Goal: Information Seeking & Learning: Learn about a topic

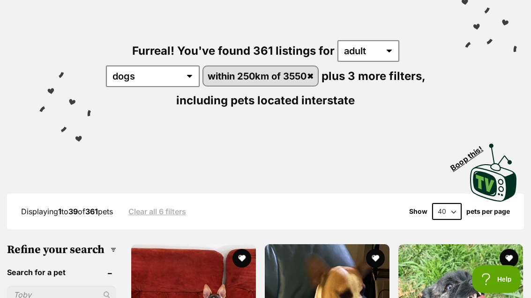
scroll to position [84, 0]
click at [452, 207] on select "20 40 60" at bounding box center [447, 211] width 30 height 17
select select "60"
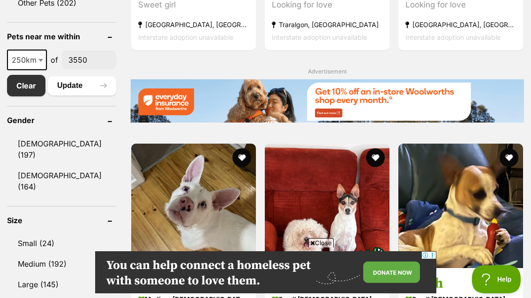
click at [27, 67] on span "250km" at bounding box center [27, 59] width 38 height 13
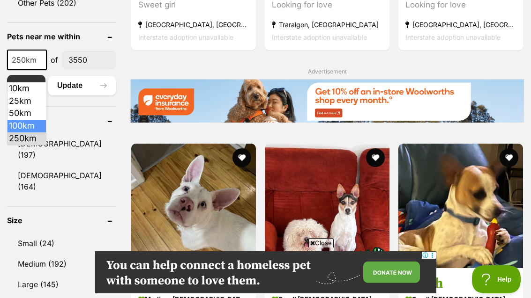
select select "100"
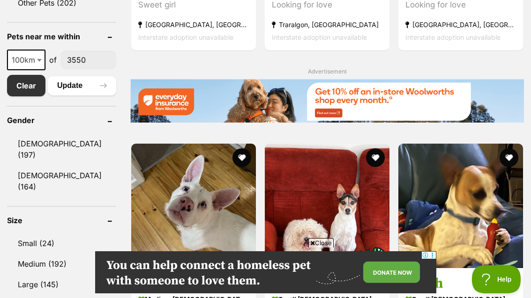
click at [74, 95] on button "Update" at bounding box center [82, 85] width 68 height 19
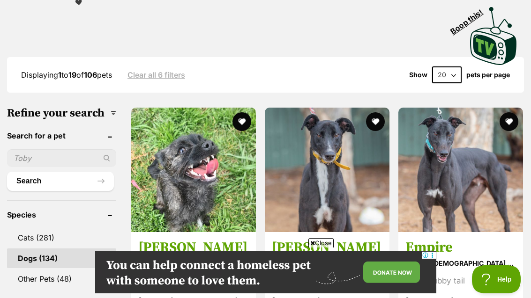
click at [456, 79] on select "20 40 60" at bounding box center [447, 75] width 30 height 17
select select "60"
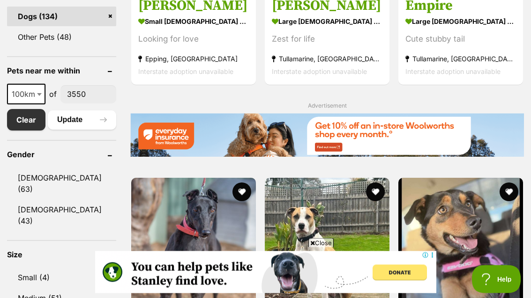
scroll to position [463, 0]
click at [27, 101] on span "100km" at bounding box center [26, 94] width 37 height 13
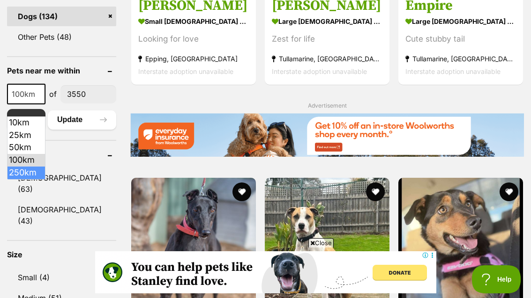
select select "250"
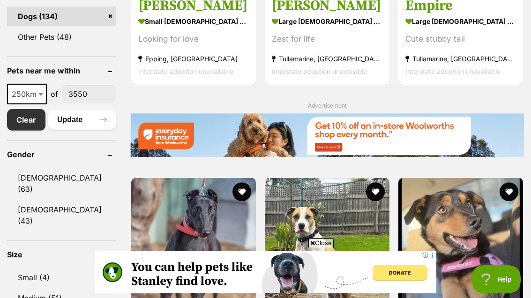
click at [66, 129] on button "Update" at bounding box center [82, 120] width 68 height 19
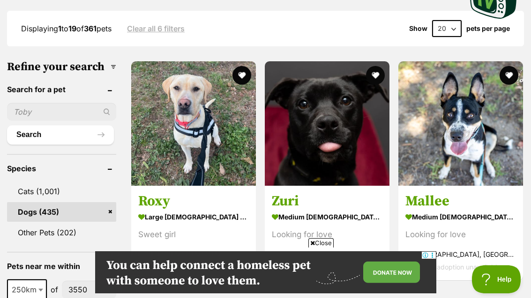
click at [201, 173] on img at bounding box center [193, 123] width 125 height 125
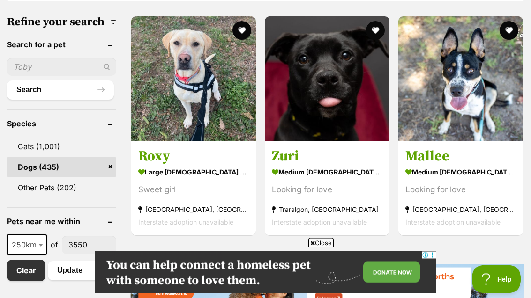
scroll to position [312, 0]
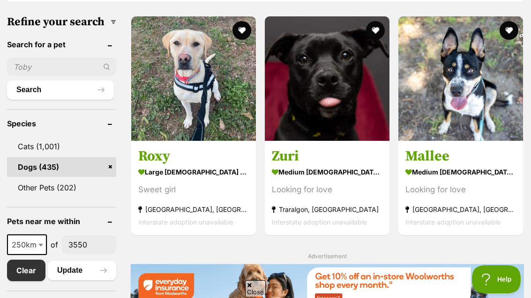
click at [354, 112] on img at bounding box center [327, 78] width 125 height 125
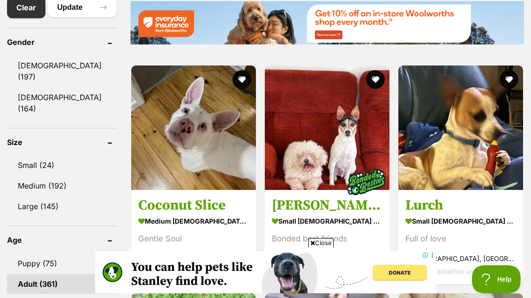
scroll to position [576, 0]
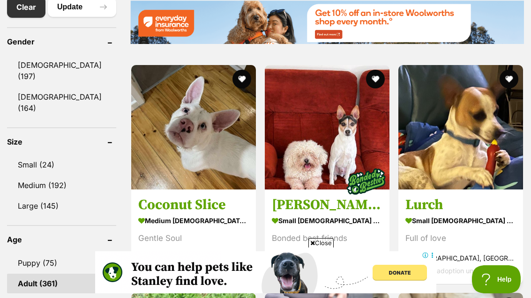
click at [163, 170] on img at bounding box center [193, 127] width 125 height 125
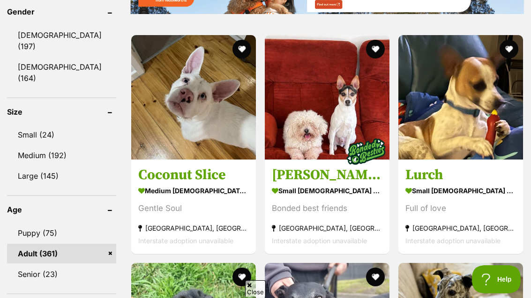
scroll to position [0, 0]
click at [487, 123] on img at bounding box center [460, 97] width 125 height 125
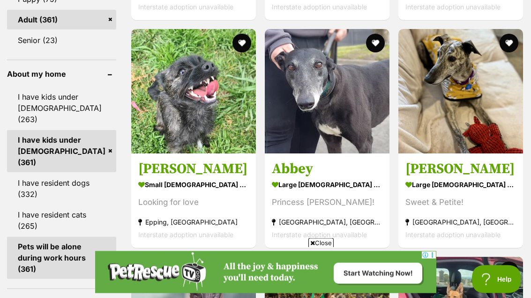
scroll to position [840, 0]
click at [489, 144] on img at bounding box center [460, 91] width 125 height 125
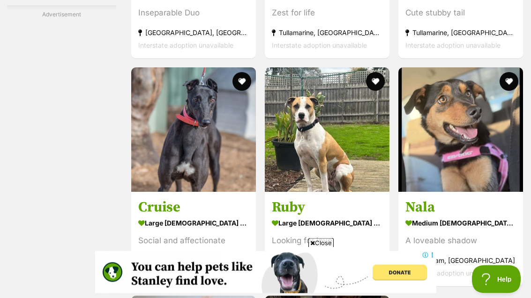
scroll to position [1486, 0]
click at [480, 173] on img at bounding box center [460, 129] width 125 height 125
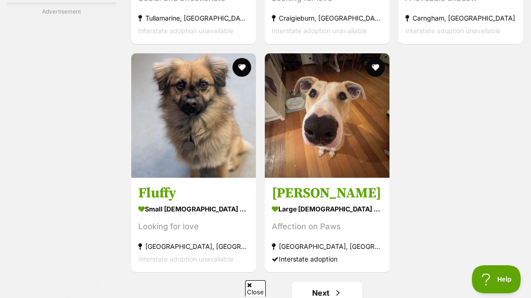
scroll to position [1723, 0]
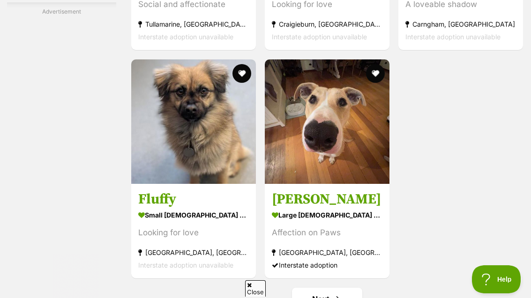
click at [358, 166] on img at bounding box center [327, 121] width 125 height 125
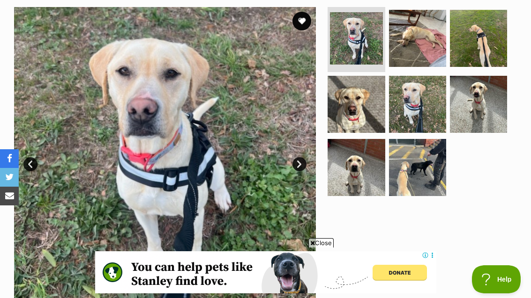
scroll to position [179, 0]
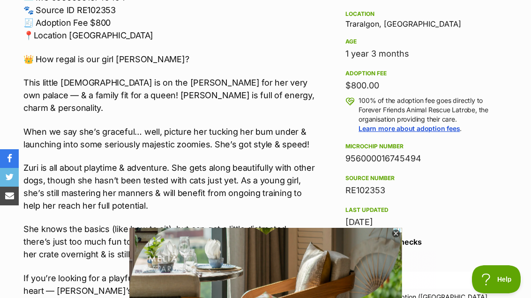
scroll to position [631, 0]
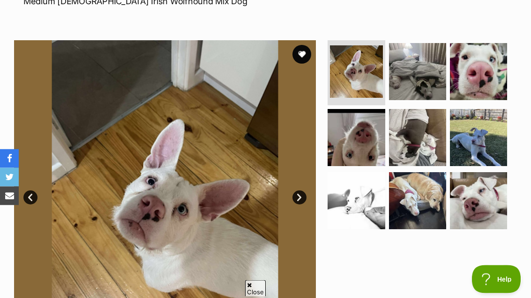
scroll to position [155, 0]
click at [492, 193] on img at bounding box center [478, 200] width 57 height 57
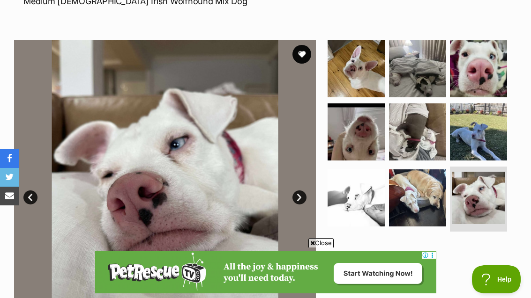
scroll to position [0, 0]
click at [433, 194] on img at bounding box center [417, 198] width 57 height 57
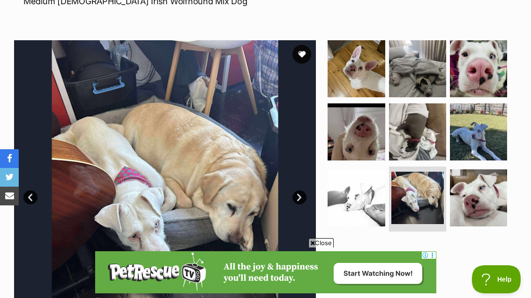
click at [374, 76] on img at bounding box center [355, 68] width 57 height 57
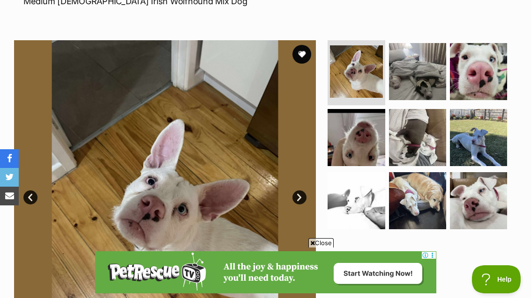
click at [499, 75] on img at bounding box center [478, 71] width 57 height 57
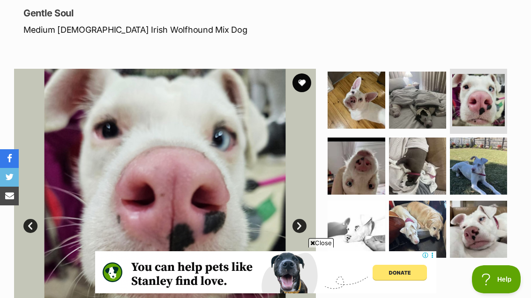
scroll to position [125, 0]
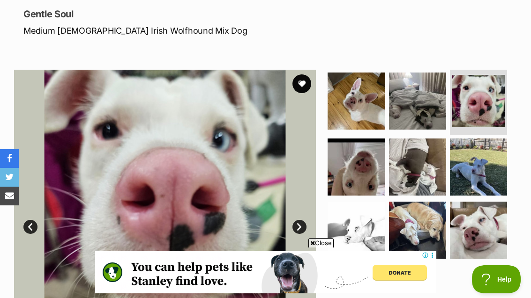
click at [433, 170] on img at bounding box center [417, 167] width 57 height 57
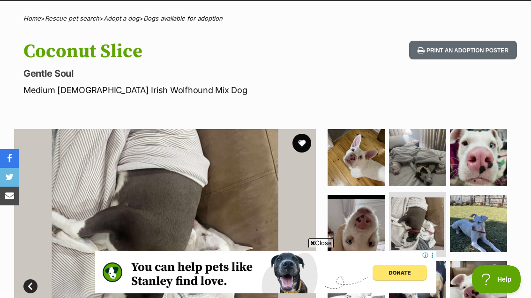
scroll to position [0, 0]
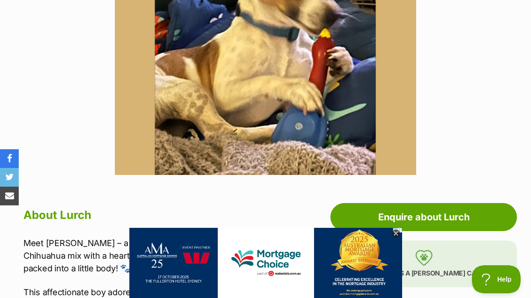
scroll to position [314, 0]
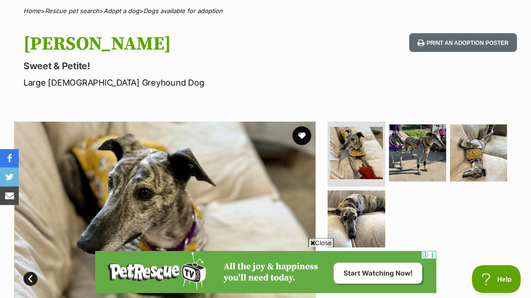
scroll to position [73, 0]
click at [435, 148] on img at bounding box center [417, 153] width 57 height 57
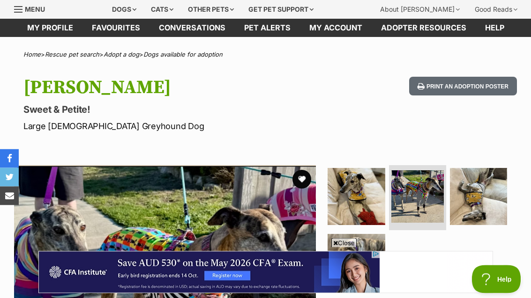
scroll to position [30, 0]
click at [299, 180] on button "favourite" at bounding box center [301, 179] width 19 height 19
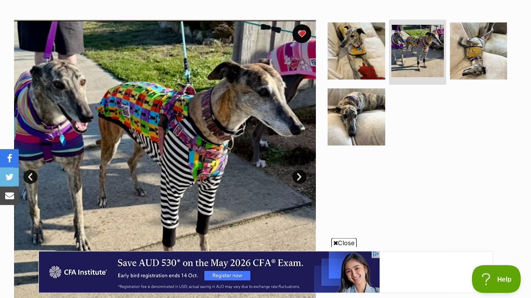
scroll to position [174, 0]
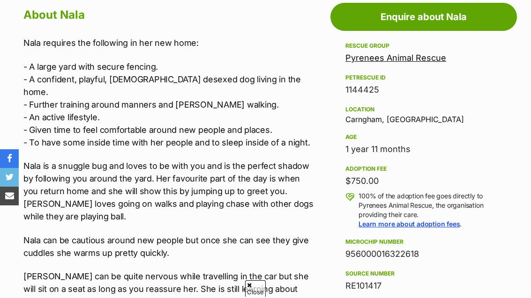
scroll to position [527, 0]
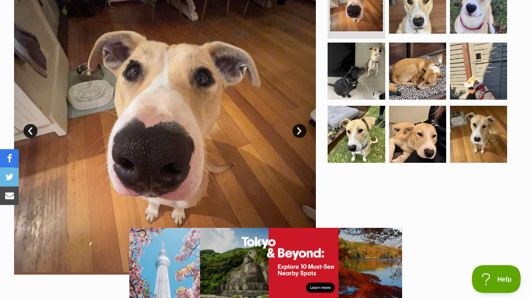
scroll to position [221, 0]
click at [430, 131] on img at bounding box center [417, 134] width 57 height 57
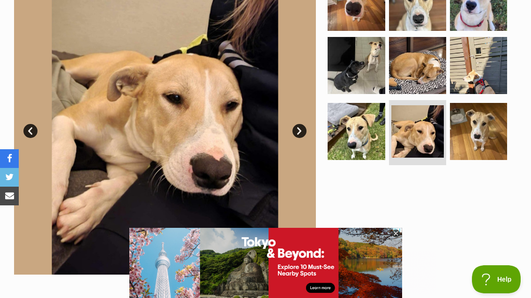
click at [479, 114] on img at bounding box center [478, 131] width 57 height 57
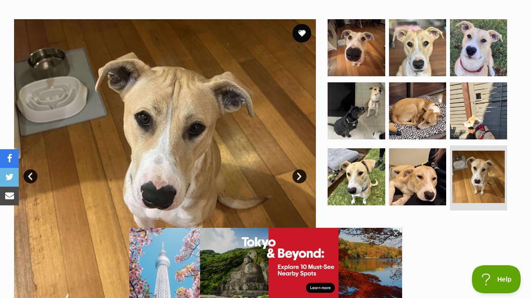
scroll to position [173, 0]
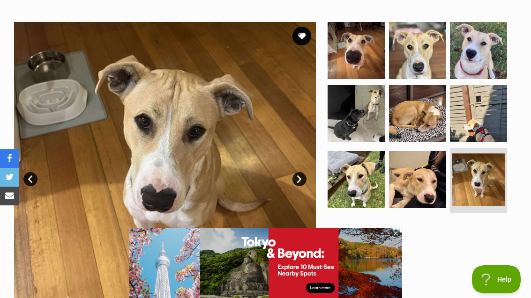
click at [482, 104] on img at bounding box center [478, 113] width 57 height 57
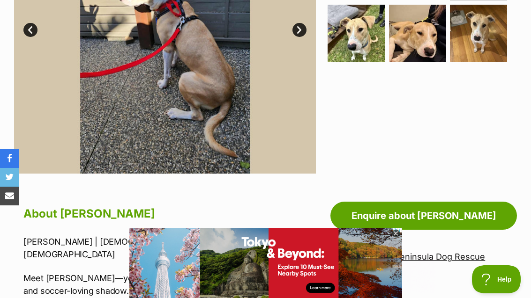
scroll to position [313, 0]
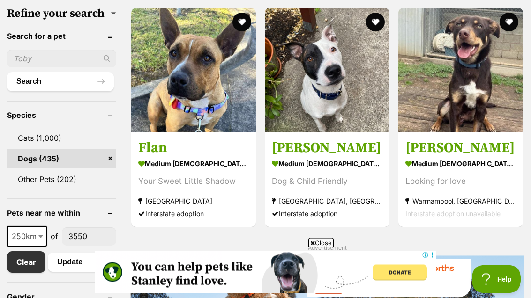
scroll to position [315, 0]
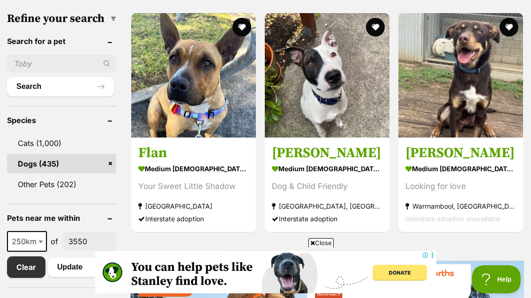
click at [341, 105] on img at bounding box center [327, 75] width 125 height 125
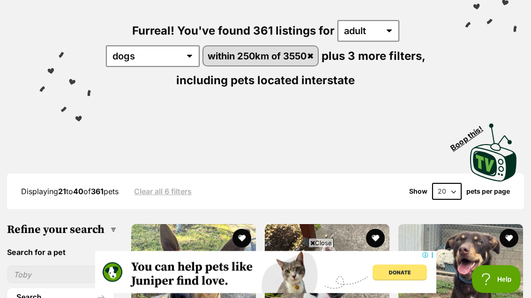
scroll to position [111, 0]
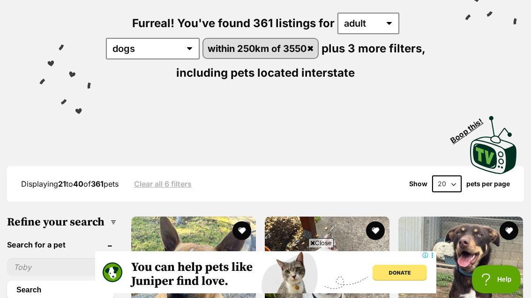
click at [455, 183] on select "20 40 60" at bounding box center [447, 184] width 30 height 17
select select "60"
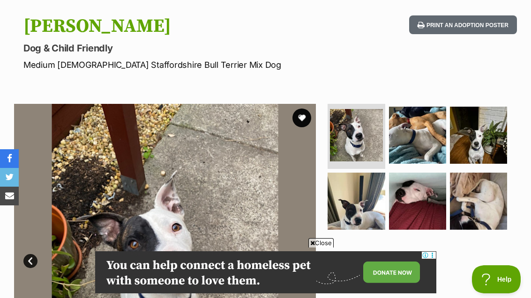
scroll to position [90, 0]
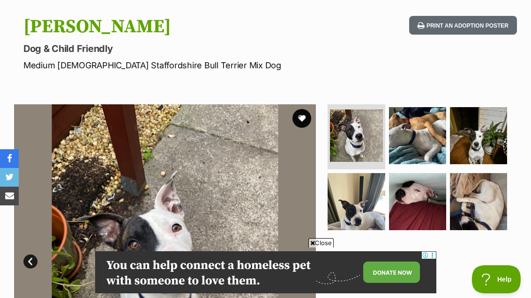
click at [425, 137] on img at bounding box center [417, 135] width 57 height 57
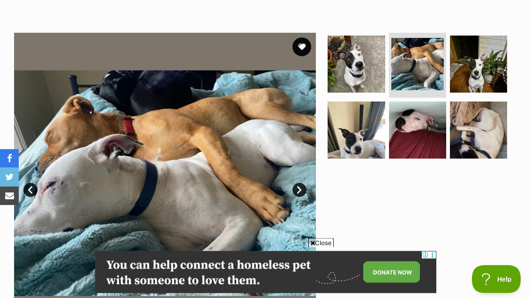
scroll to position [162, 0]
click at [488, 82] on img at bounding box center [478, 64] width 57 height 57
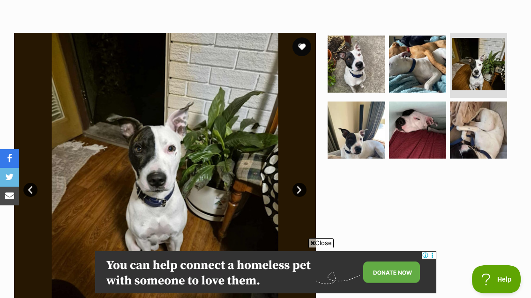
click at [374, 131] on img at bounding box center [355, 130] width 57 height 57
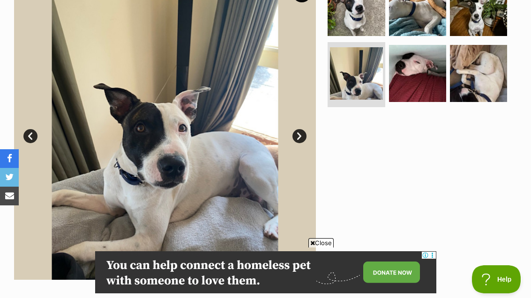
scroll to position [213, 0]
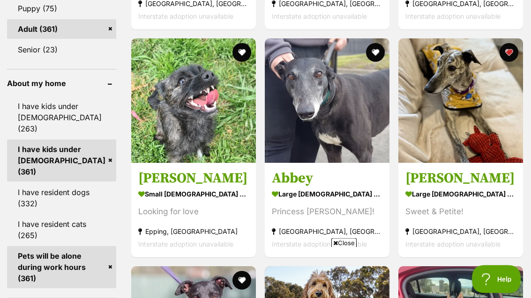
scroll to position [830, 0]
click at [354, 150] on img at bounding box center [327, 100] width 125 height 125
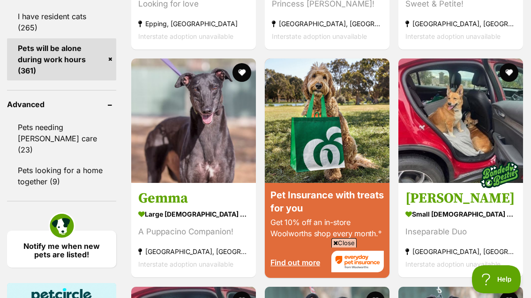
scroll to position [1038, 0]
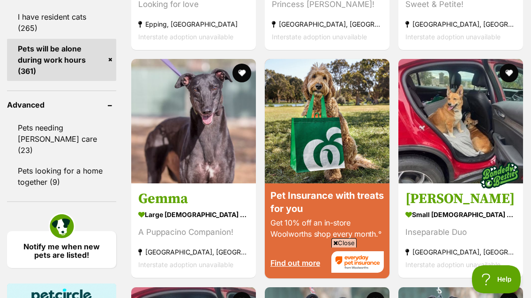
click at [215, 163] on img at bounding box center [193, 121] width 125 height 125
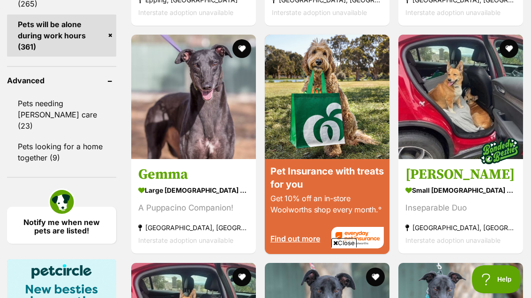
scroll to position [1099, 0]
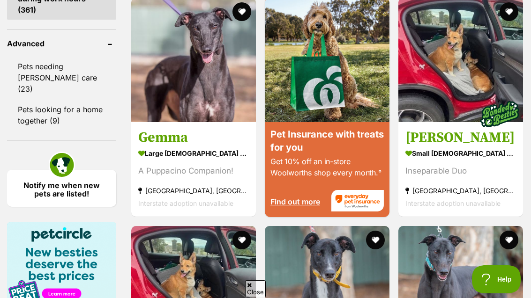
click at [487, 138] on img at bounding box center [499, 114] width 47 height 47
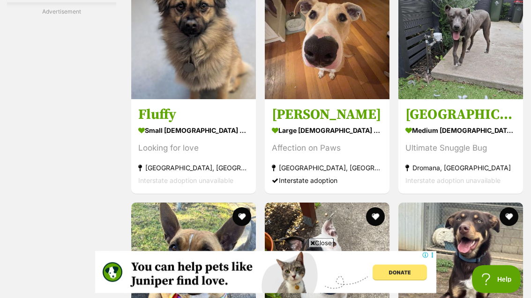
scroll to position [1808, 0]
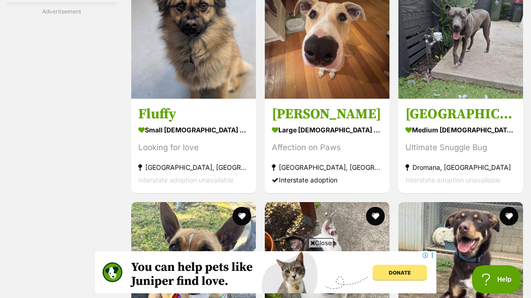
click at [472, 99] on img at bounding box center [460, 36] width 125 height 125
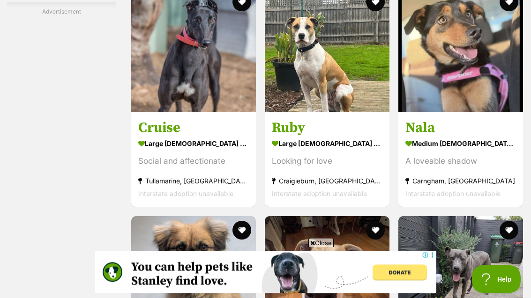
scroll to position [1566, 0]
click at [351, 137] on h3 "Ruby" at bounding box center [327, 128] width 111 height 18
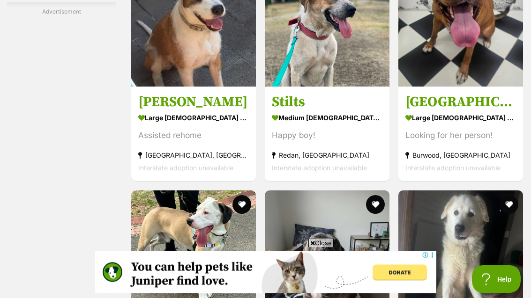
scroll to position [2276, 0]
click at [156, 87] on img at bounding box center [193, 24] width 125 height 125
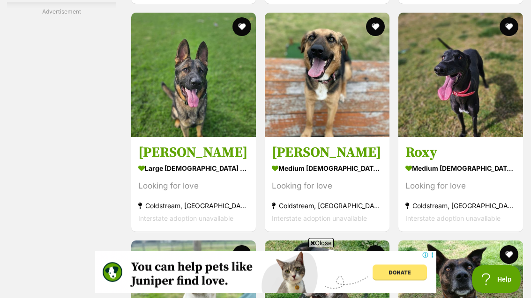
scroll to position [3139, 0]
click at [477, 137] on img at bounding box center [460, 75] width 125 height 125
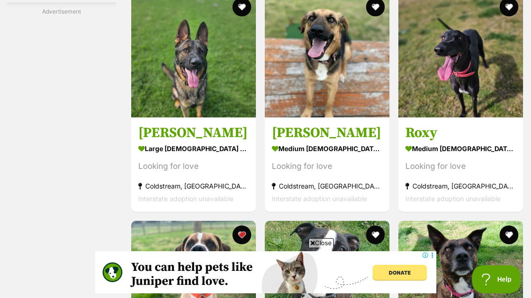
scroll to position [3158, 0]
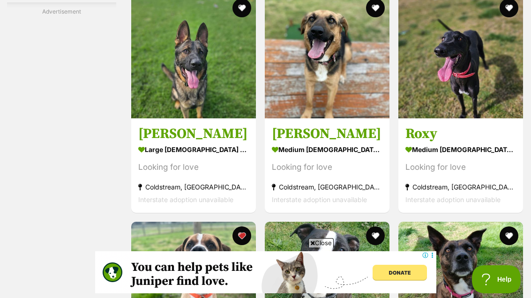
click at [363, 118] on img at bounding box center [327, 56] width 125 height 125
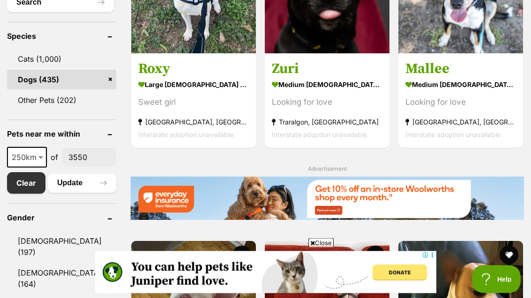
scroll to position [400, 0]
click at [30, 164] on span "250km" at bounding box center [27, 157] width 38 height 13
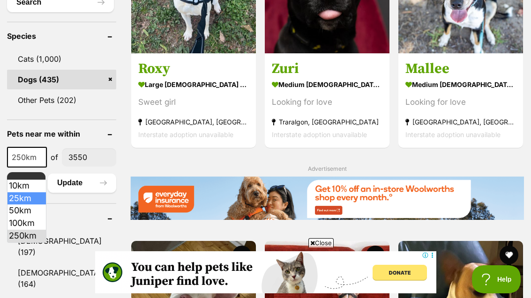
select select "25"
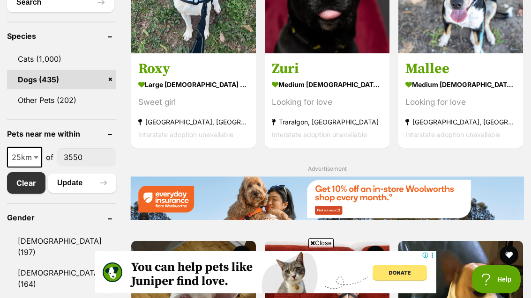
click at [100, 188] on button "Update" at bounding box center [82, 183] width 68 height 19
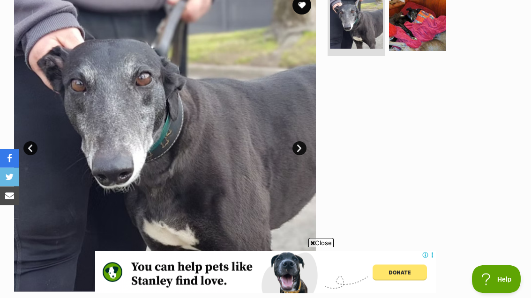
scroll to position [196, 0]
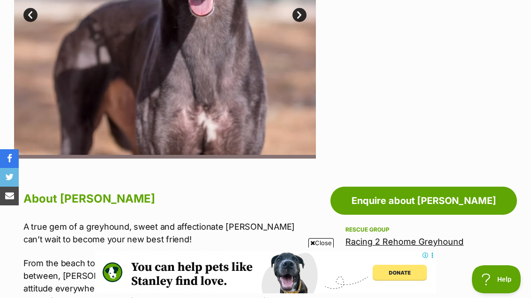
scroll to position [330, 0]
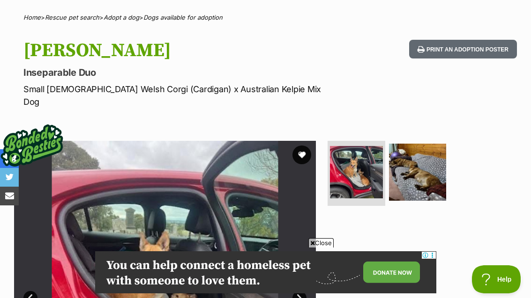
click at [430, 155] on img at bounding box center [417, 172] width 57 height 57
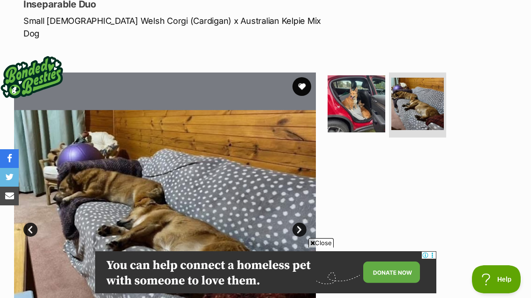
scroll to position [70, 0]
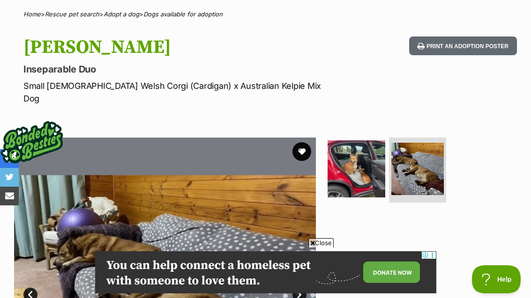
click at [377, 147] on img at bounding box center [355, 169] width 57 height 57
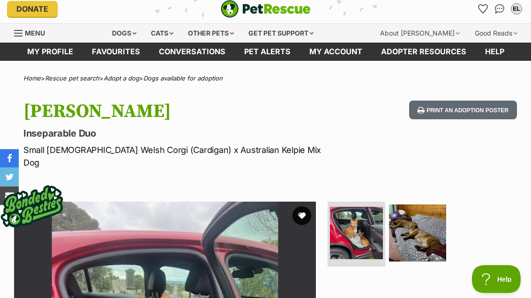
scroll to position [0, 0]
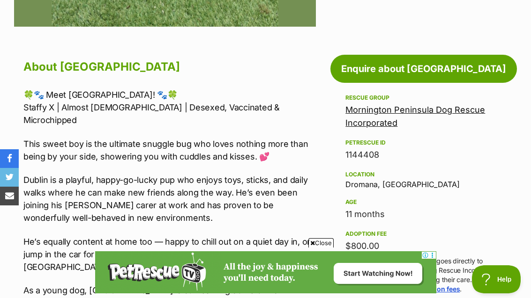
scroll to position [469, 0]
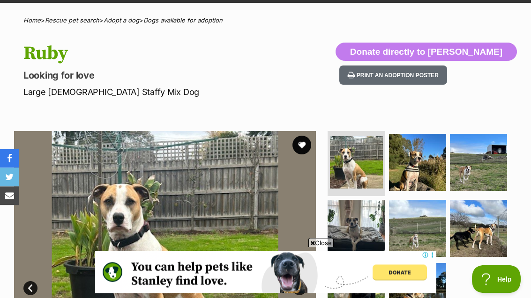
scroll to position [59, 0]
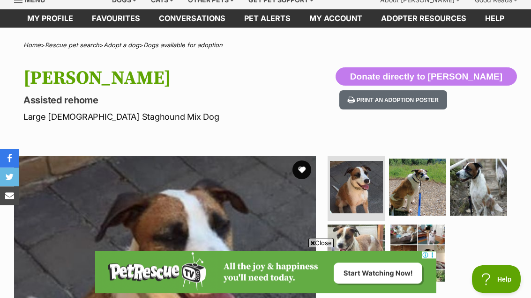
scroll to position [23, 0]
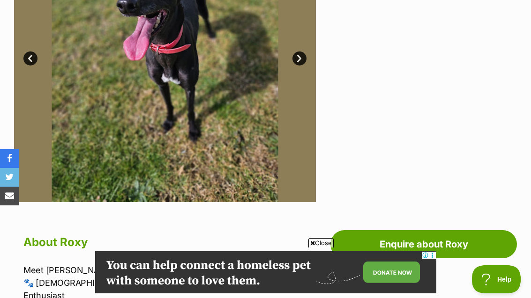
scroll to position [292, 0]
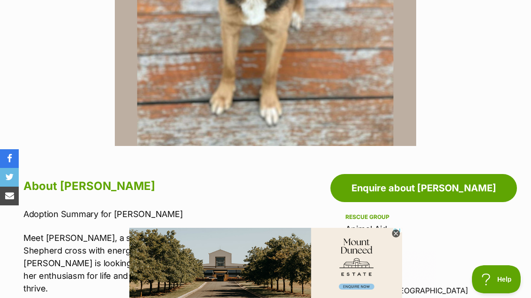
scroll to position [339, 0]
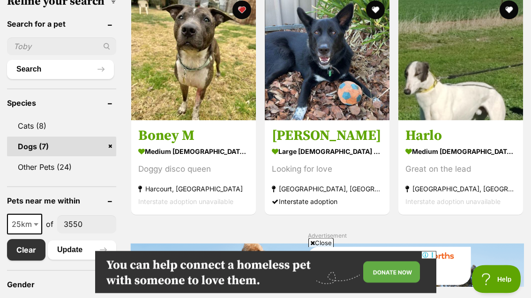
scroll to position [333, 0]
click at [25, 231] on span "25km" at bounding box center [24, 224] width 33 height 13
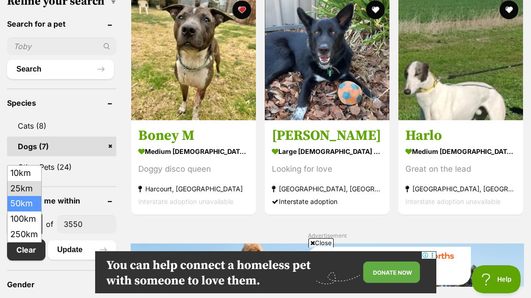
select select "50"
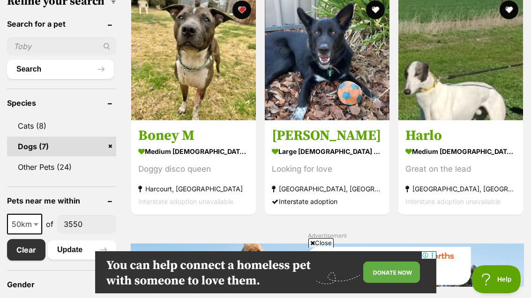
click at [81, 259] on button "Update" at bounding box center [82, 250] width 68 height 19
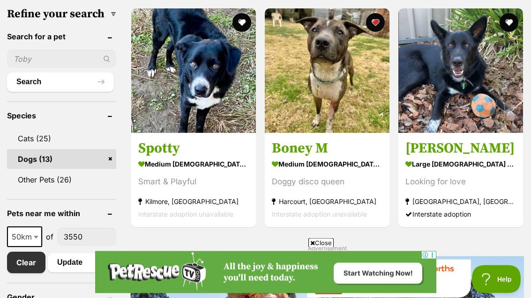
scroll to position [320, 0]
click at [157, 135] on link at bounding box center [193, 130] width 125 height 9
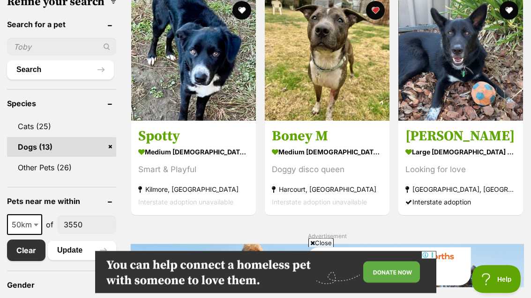
scroll to position [332, 0]
click at [354, 91] on img at bounding box center [327, 58] width 125 height 125
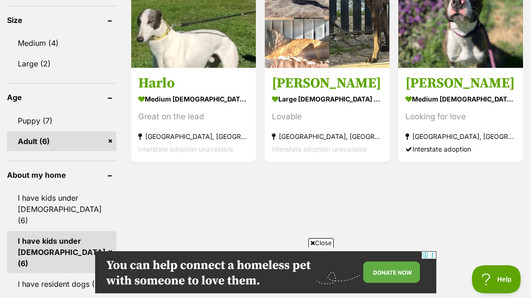
scroll to position [657, 0]
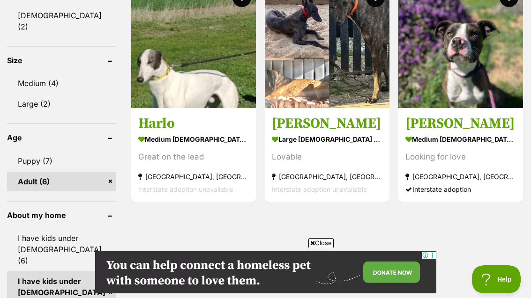
click at [501, 142] on strong "medium female Dog" at bounding box center [460, 140] width 111 height 14
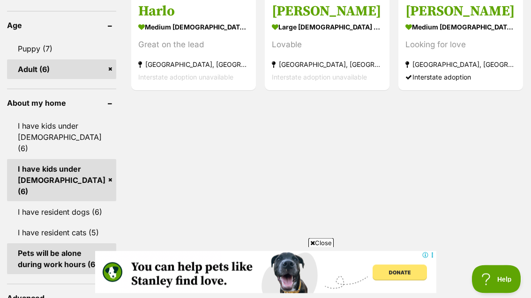
scroll to position [769, 0]
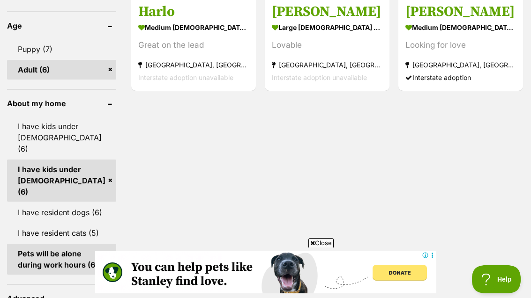
click at [95, 160] on link "I have kids under 12 years old (6)" at bounding box center [61, 181] width 109 height 42
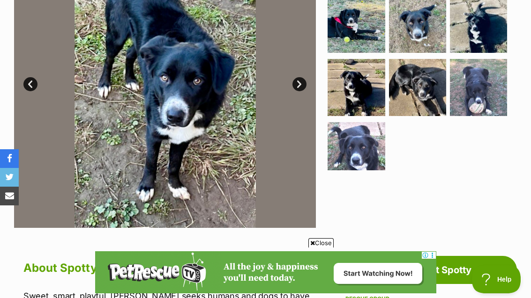
scroll to position [255, 0]
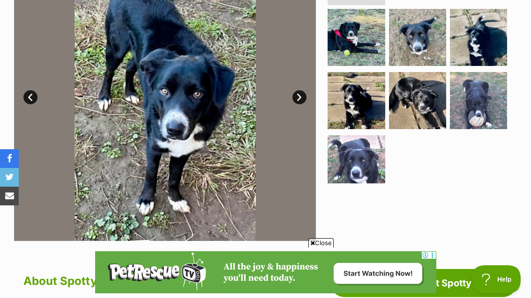
click at [372, 156] on img at bounding box center [355, 163] width 57 height 57
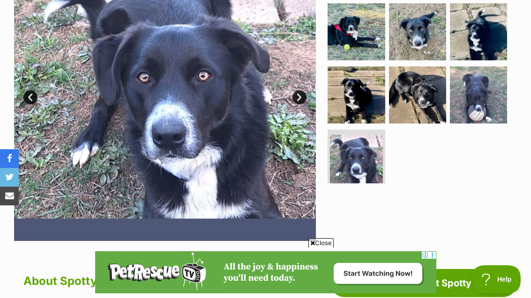
click at [493, 104] on img at bounding box center [478, 95] width 57 height 57
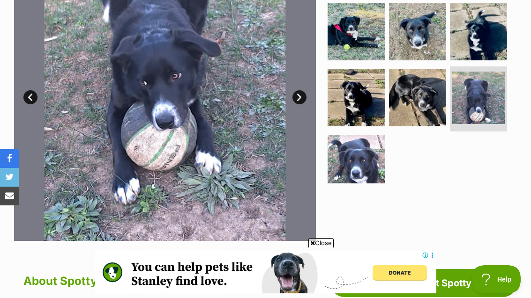
scroll to position [0, 0]
click at [486, 39] on img at bounding box center [478, 31] width 57 height 57
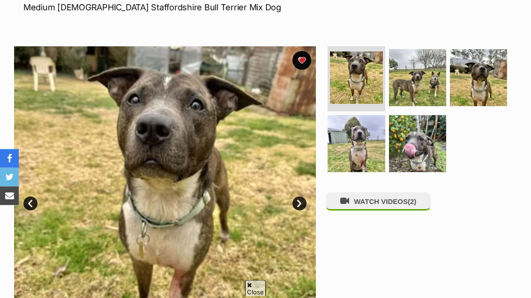
scroll to position [148, 0]
click at [422, 79] on img at bounding box center [417, 77] width 57 height 57
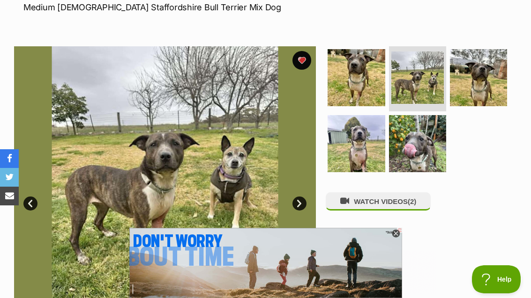
scroll to position [0, 0]
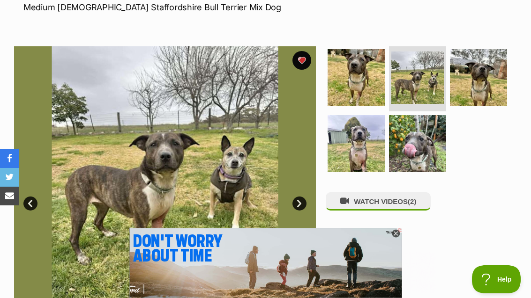
click at [423, 138] on img at bounding box center [417, 143] width 57 height 57
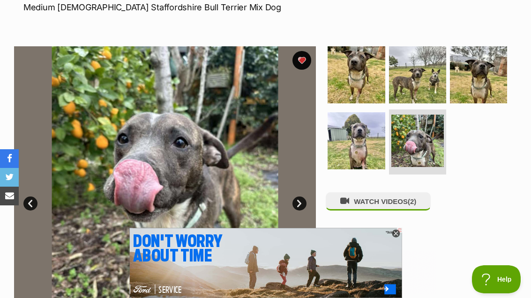
click at [349, 151] on img at bounding box center [355, 140] width 57 height 57
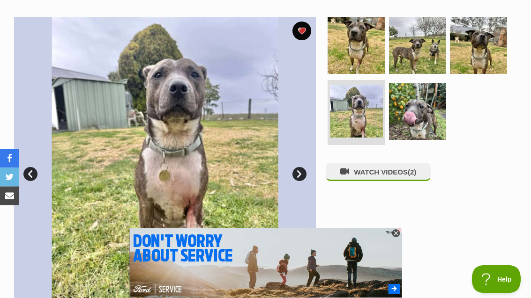
scroll to position [178, 0]
click at [497, 49] on img at bounding box center [478, 45] width 57 height 57
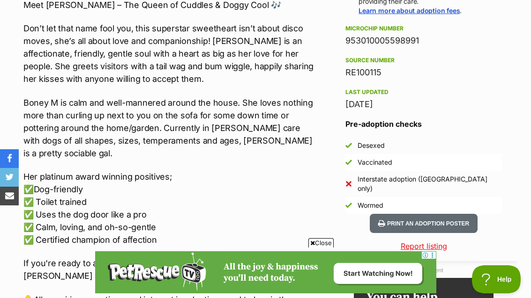
scroll to position [0, 0]
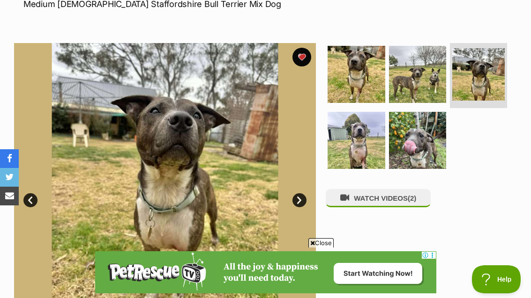
click at [370, 134] on img at bounding box center [355, 140] width 57 height 57
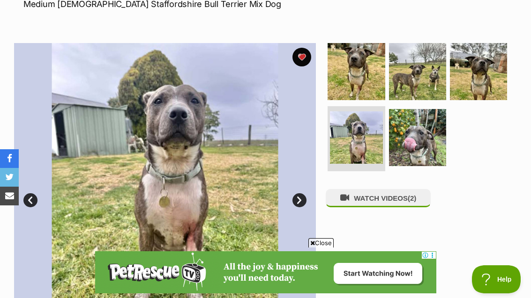
click at [492, 71] on img at bounding box center [478, 71] width 57 height 57
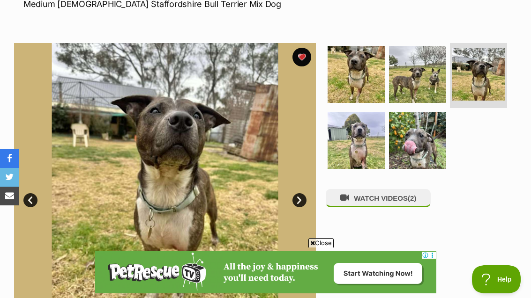
click at [429, 72] on img at bounding box center [417, 74] width 57 height 57
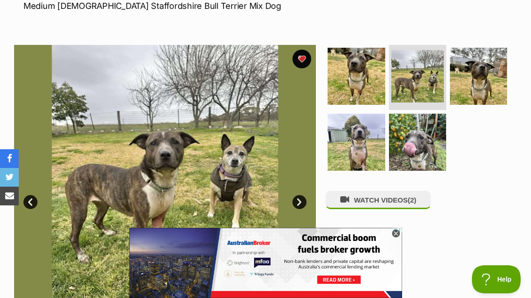
click at [376, 74] on img at bounding box center [355, 76] width 57 height 57
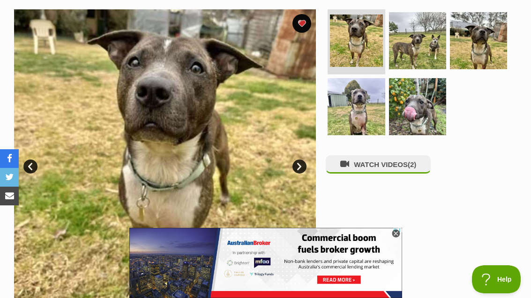
click at [371, 102] on img at bounding box center [355, 106] width 57 height 57
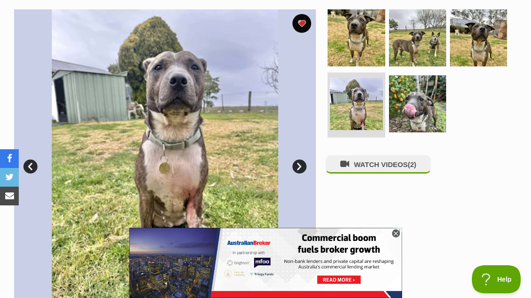
click at [503, 45] on img at bounding box center [478, 37] width 57 height 57
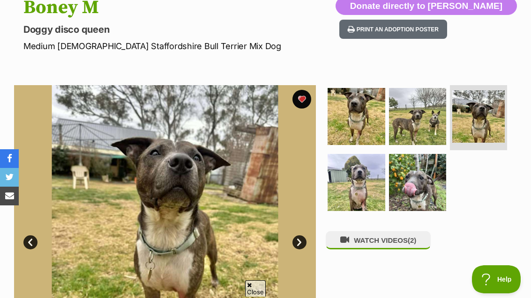
scroll to position [109, 0]
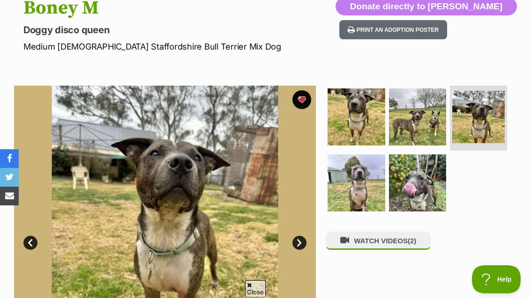
click at [421, 184] on img at bounding box center [417, 183] width 57 height 57
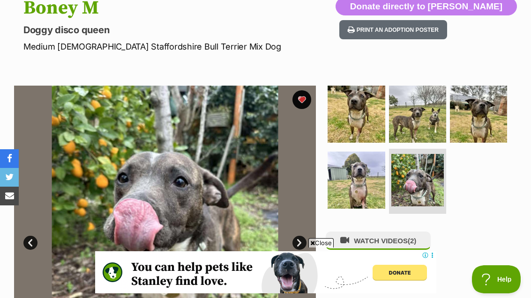
scroll to position [0, 0]
click at [364, 174] on img at bounding box center [355, 180] width 57 height 57
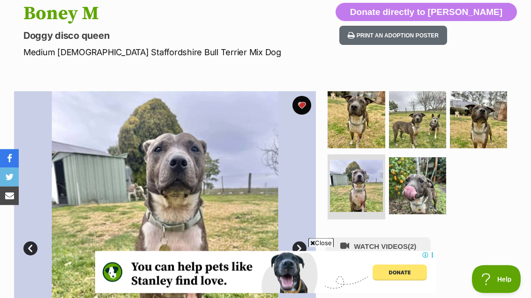
scroll to position [104, 0]
click at [370, 133] on img at bounding box center [355, 119] width 57 height 57
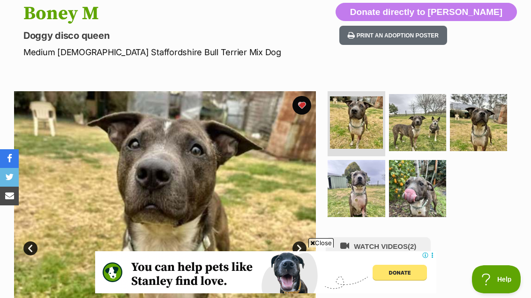
click at [422, 129] on img at bounding box center [417, 122] width 57 height 57
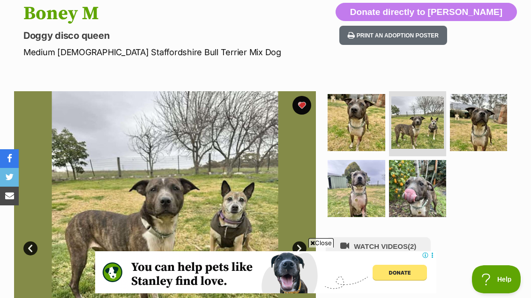
scroll to position [0, 0]
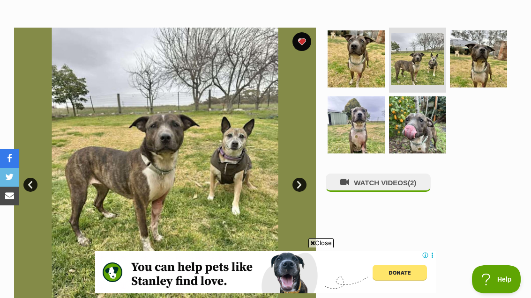
click at [353, 119] on img at bounding box center [355, 124] width 57 height 57
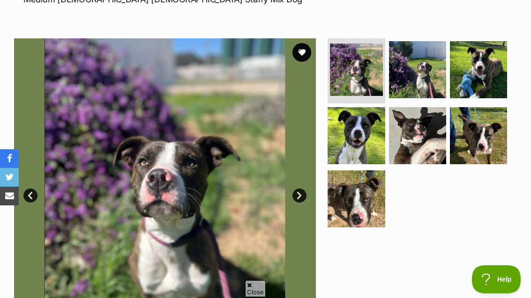
scroll to position [147, 0]
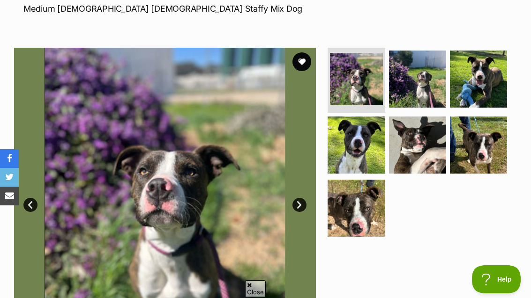
click at [366, 146] on img at bounding box center [355, 145] width 57 height 57
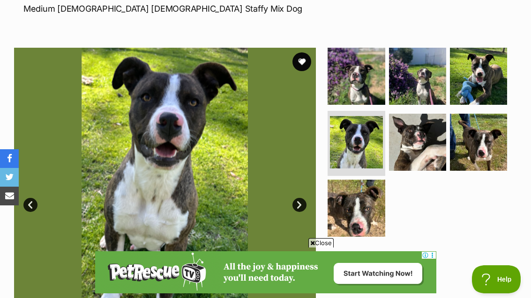
scroll to position [0, 0]
click at [422, 137] on img at bounding box center [417, 142] width 57 height 57
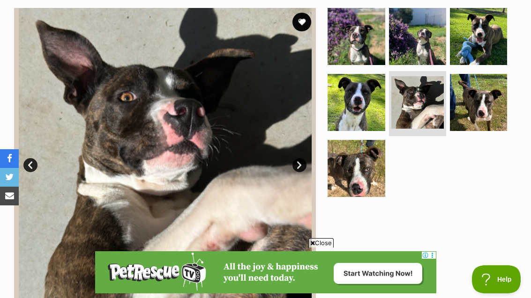
click at [367, 162] on img at bounding box center [355, 168] width 57 height 57
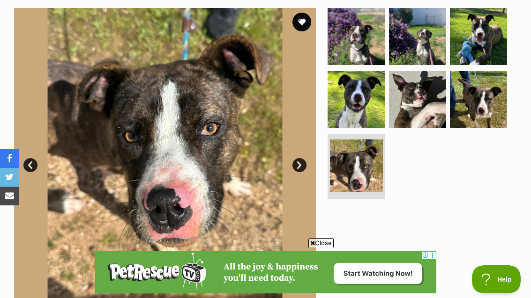
click at [481, 99] on img at bounding box center [478, 99] width 57 height 57
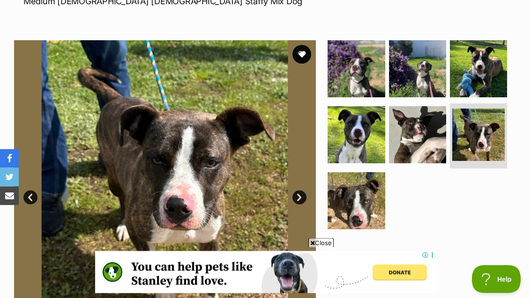
scroll to position [160, 0]
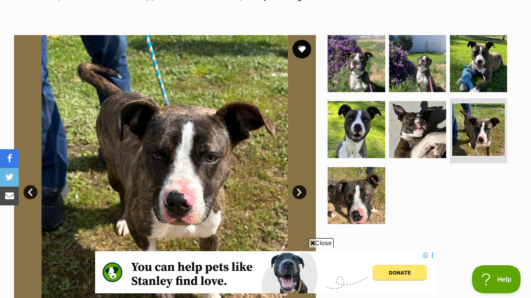
click at [430, 150] on img at bounding box center [417, 129] width 57 height 57
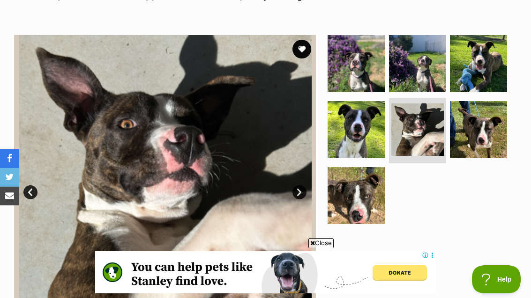
click at [493, 71] on img at bounding box center [478, 63] width 57 height 57
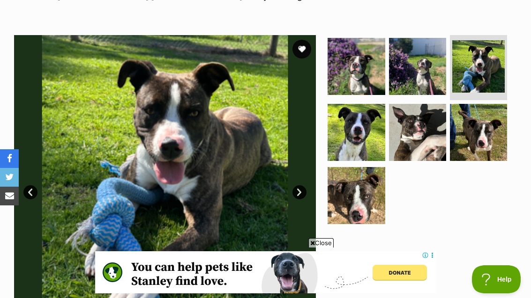
click at [484, 130] on img at bounding box center [478, 132] width 57 height 57
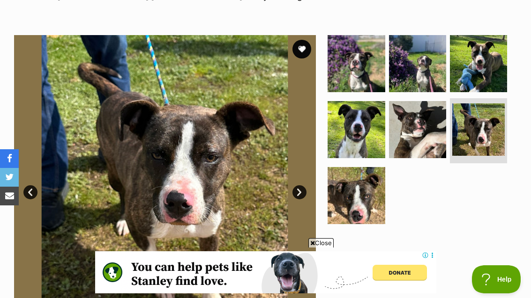
click at [397, 71] on img at bounding box center [417, 63] width 57 height 57
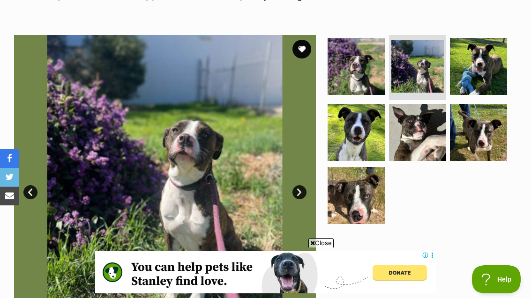
click at [362, 66] on img at bounding box center [355, 66] width 57 height 57
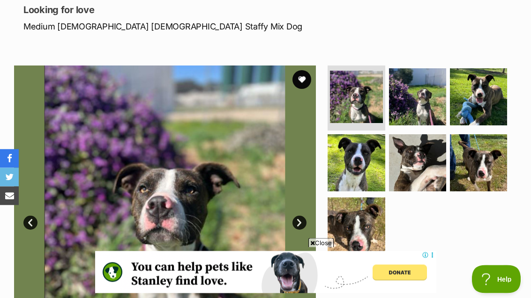
scroll to position [0, 0]
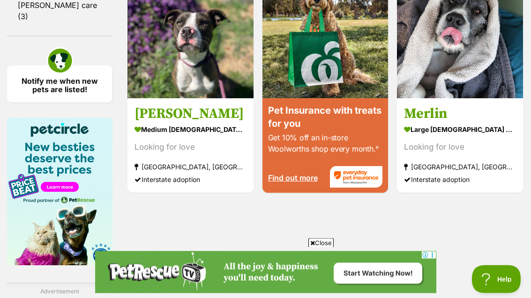
scroll to position [1129, 0]
click at [503, 182] on div "Interstate adoption" at bounding box center [460, 179] width 112 height 13
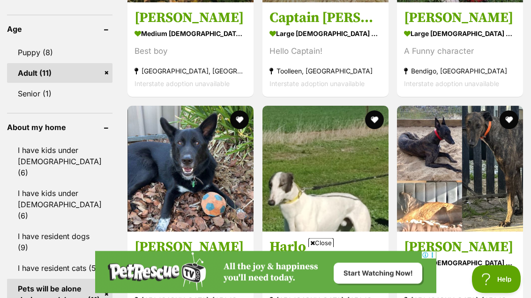
scroll to position [765, 0]
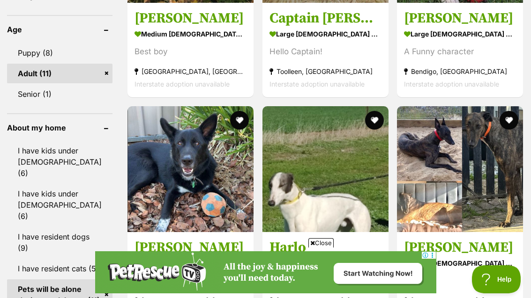
click at [53, 184] on link "I have kids under [DEMOGRAPHIC_DATA] (6)" at bounding box center [59, 205] width 105 height 42
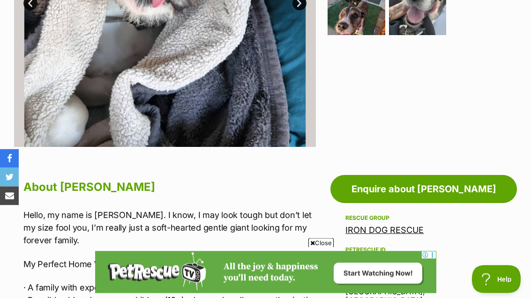
scroll to position [347, 0]
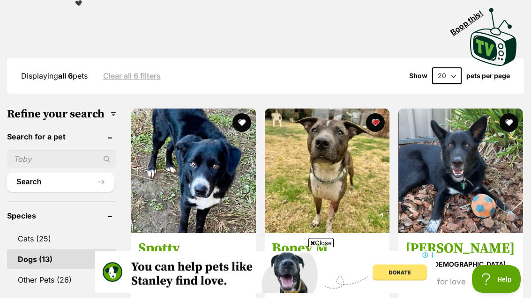
scroll to position [220, 0]
click at [156, 165] on img at bounding box center [193, 171] width 125 height 125
